Goal: Find contact information: Find contact information

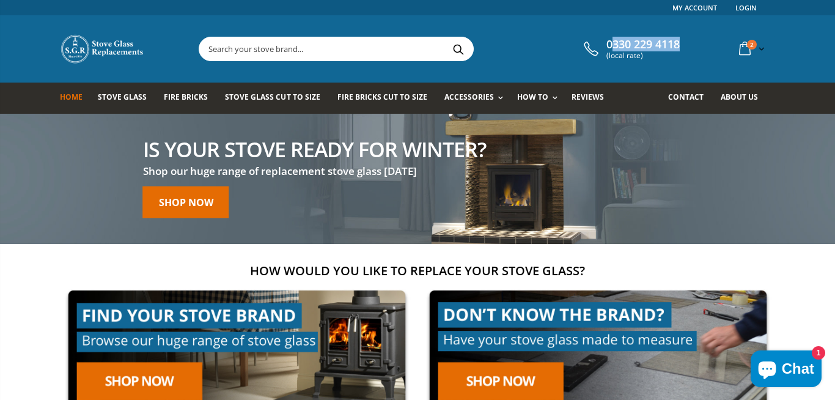
click at [602, 44] on div "0330 229 4118 (local rate) 2 item(s) 2 item(s) Custom Cut Robax® Stove Glass - …" at bounding box center [418, 48] width 734 height 67
drag, startPoint x: 603, startPoint y: 44, endPoint x: 699, endPoint y: 44, distance: 96.0
click at [699, 44] on div "0330 229 4118 (local rate) 2 item(s) 2 item(s) Custom Cut Robax® Stove Glass - …" at bounding box center [418, 48] width 734 height 67
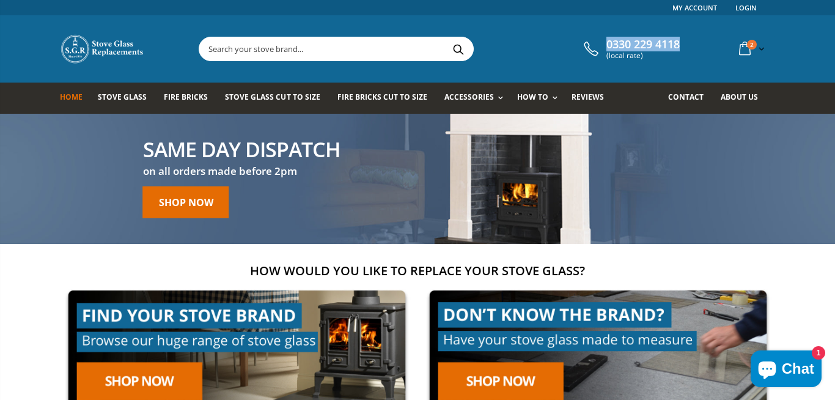
drag, startPoint x: 698, startPoint y: 41, endPoint x: 643, endPoint y: 34, distance: 54.8
click at [643, 34] on div "0330 229 4118 (local rate) 2 item(s) 2 item(s) Custom Cut Robax® Stove Glass - …" at bounding box center [418, 48] width 734 height 67
copy link "0330 229 4118"
